Goal: Task Accomplishment & Management: Manage account settings

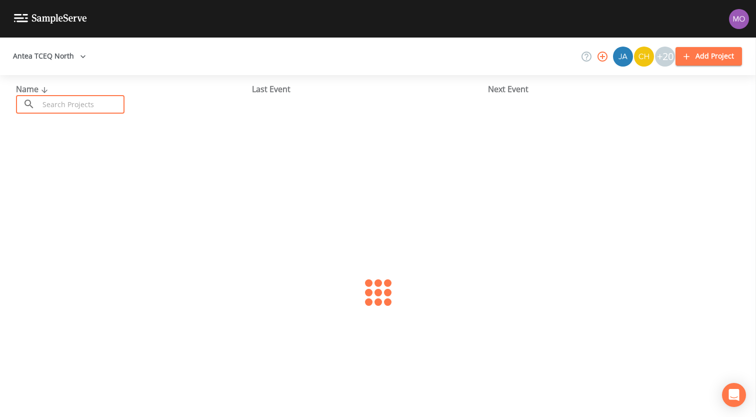
click at [81, 100] on input "text" at bounding box center [82, 104] width 86 height 19
paste input "TX2200337"
type input "TX2200337"
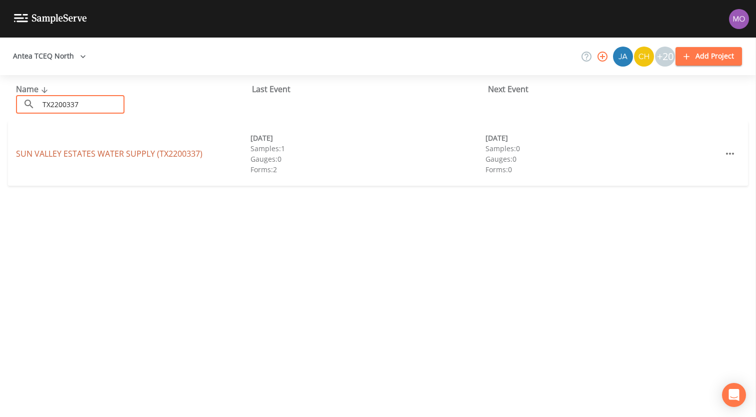
click at [98, 155] on link "SUN VALLEY ESTATES WATER SUPPLY (TX2200337)" at bounding box center [109, 153] width 187 height 11
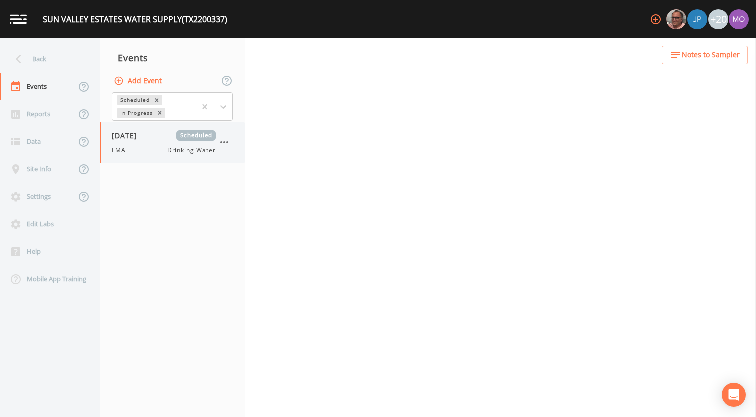
click at [143, 141] on div "09/25/2025 Scheduled LMA Drinking Water" at bounding box center [164, 142] width 104 height 25
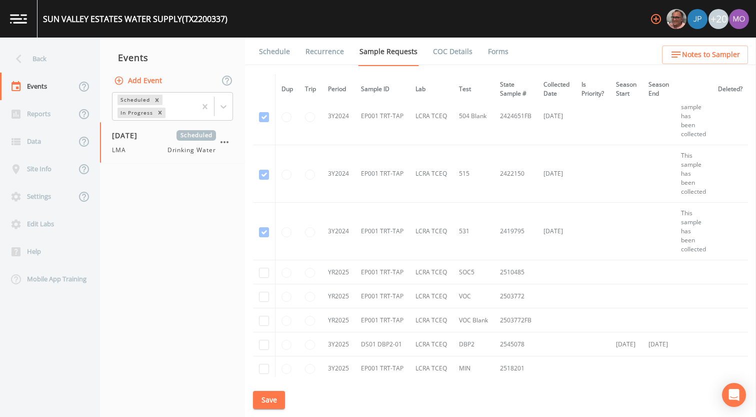
scroll to position [383, 0]
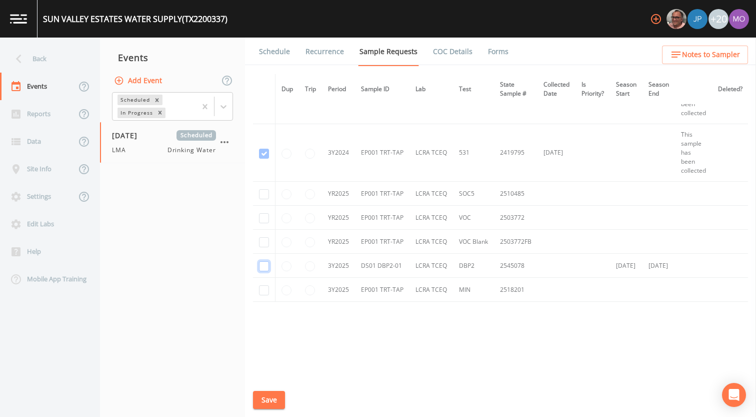
click at [266, 265] on input "checkbox" at bounding box center [264, 266] width 10 height 10
checkbox input "true"
click at [269, 399] on button "Save" at bounding box center [269, 400] width 32 height 19
click at [272, 57] on link "Schedule" at bounding box center [275, 52] width 34 height 28
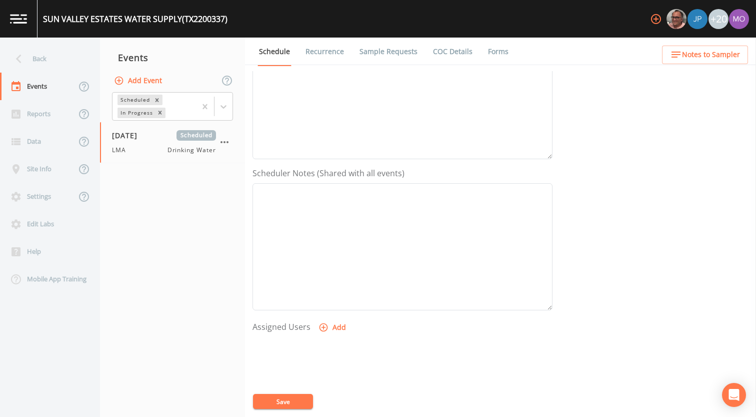
scroll to position [289, 0]
click at [322, 227] on icon "button" at bounding box center [324, 223] width 10 height 10
select select "929757a4-3a67-412e-8a17-ec670da8541b"
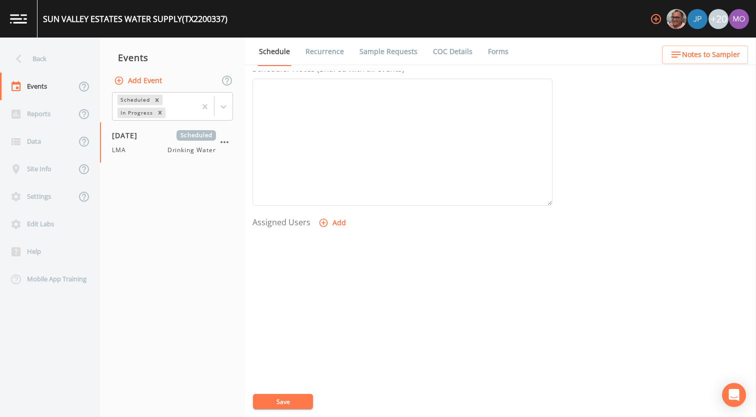
select select
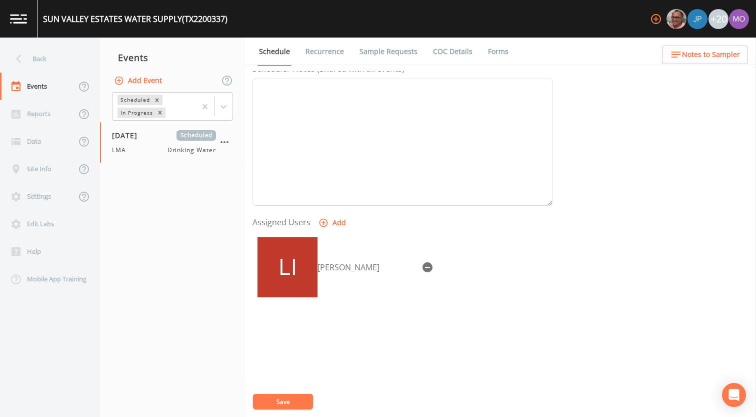
click at [296, 395] on button "Save" at bounding box center [283, 401] width 60 height 15
